Goal: Check status

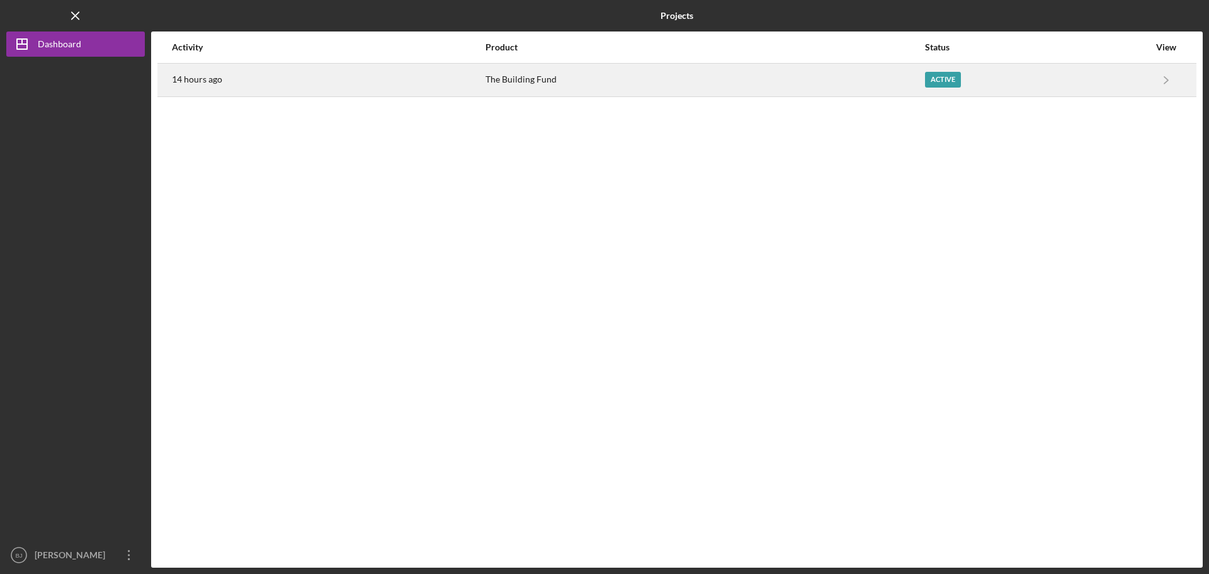
click at [179, 82] on time "14 hours ago" at bounding box center [197, 79] width 50 height 10
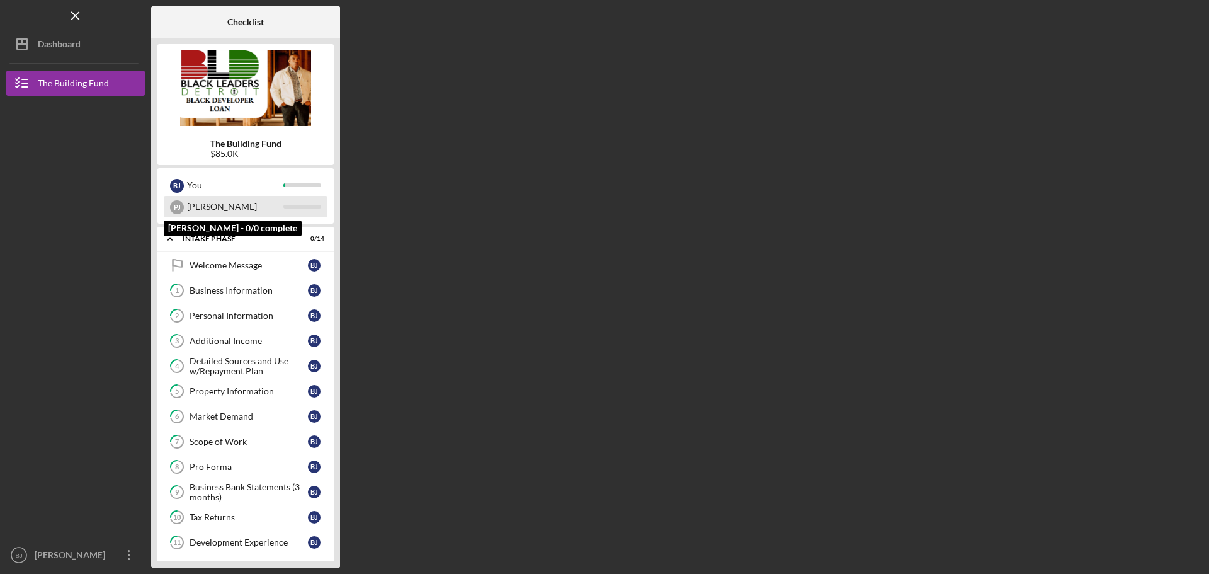
click at [188, 205] on div "[PERSON_NAME]" at bounding box center [235, 206] width 96 height 21
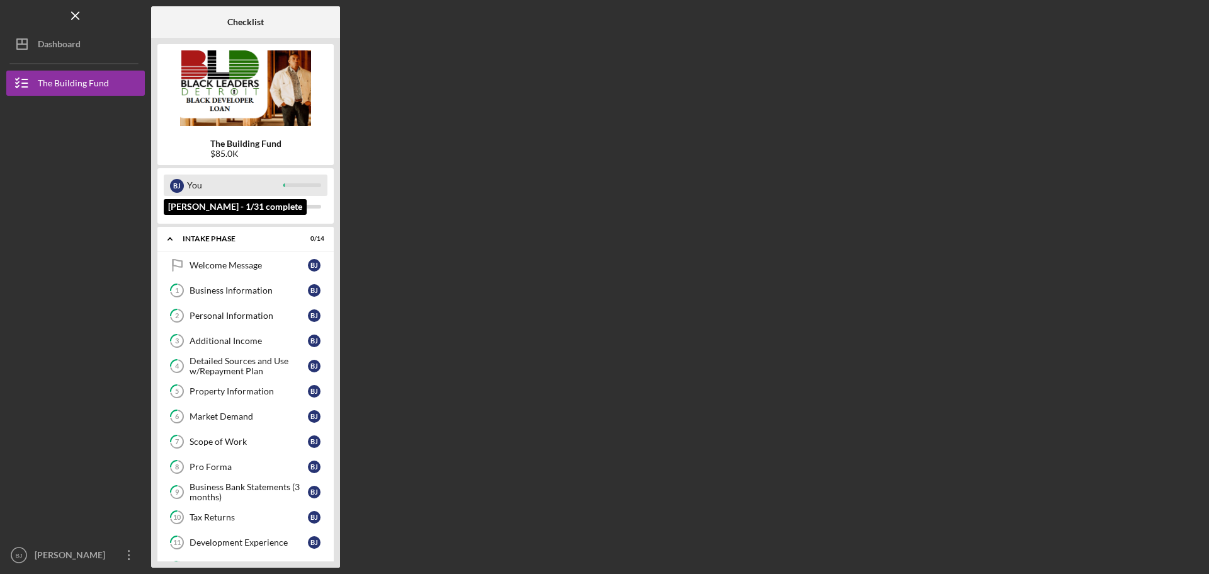
click at [187, 191] on div "You" at bounding box center [235, 184] width 96 height 21
